Goal: Transaction & Acquisition: Download file/media

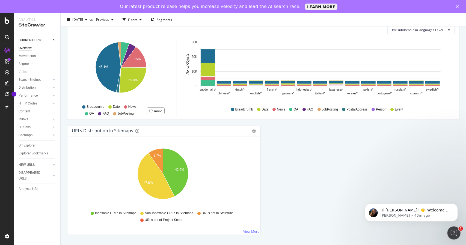
scroll to position [464, 0]
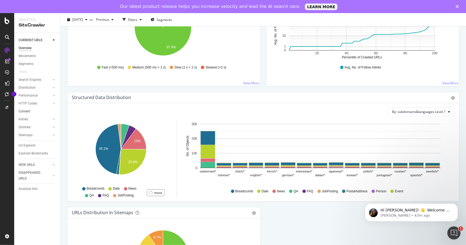
click at [33, 112] on link "Content" at bounding box center [38, 112] width 38 height 6
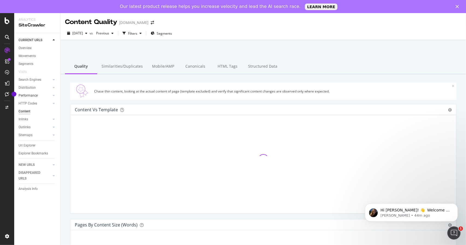
click at [39, 95] on link "Performance" at bounding box center [35, 96] width 33 height 6
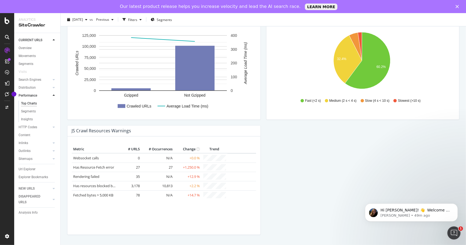
scroll to position [440, 0]
click at [29, 167] on div "Url Explorer" at bounding box center [27, 170] width 17 height 6
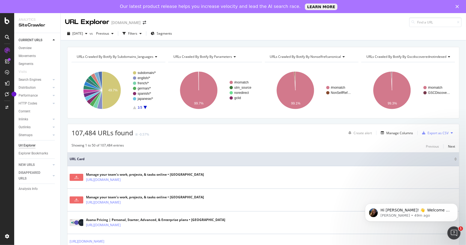
click at [152, 57] on span "URLs Crawled By Botify By subdomains_languages" at bounding box center [115, 56] width 77 height 5
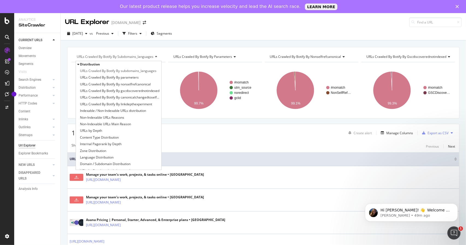
click at [152, 57] on span "URLs Crawled By Botify By subdomains_languages" at bounding box center [115, 56] width 77 height 5
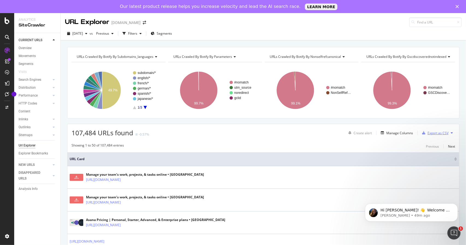
click at [439, 131] on div "Export as CSV" at bounding box center [438, 133] width 21 height 5
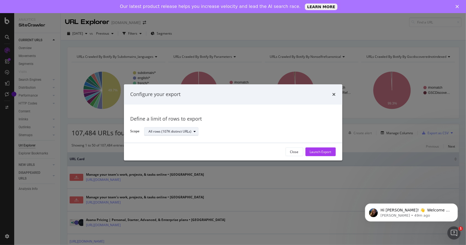
click at [187, 130] on div "All rows (107K distinct URLs)" at bounding box center [170, 131] width 43 height 3
click at [190, 130] on div "All rows (107K distinct URLs)" at bounding box center [170, 131] width 43 height 3
click at [334, 153] on button "Launch Export" at bounding box center [321, 152] width 30 height 9
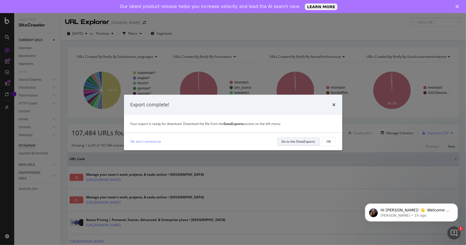
click at [297, 143] on div "Go to the DataExports" at bounding box center [299, 141] width 34 height 5
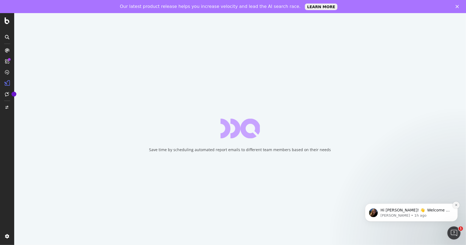
click at [454, 206] on button "Dismiss notification" at bounding box center [456, 205] width 7 height 7
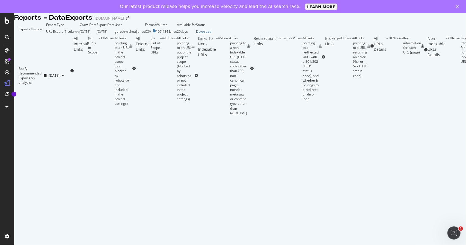
click at [211, 34] on div "Download" at bounding box center [203, 31] width 15 height 5
